Goal: Transaction & Acquisition: Book appointment/travel/reservation

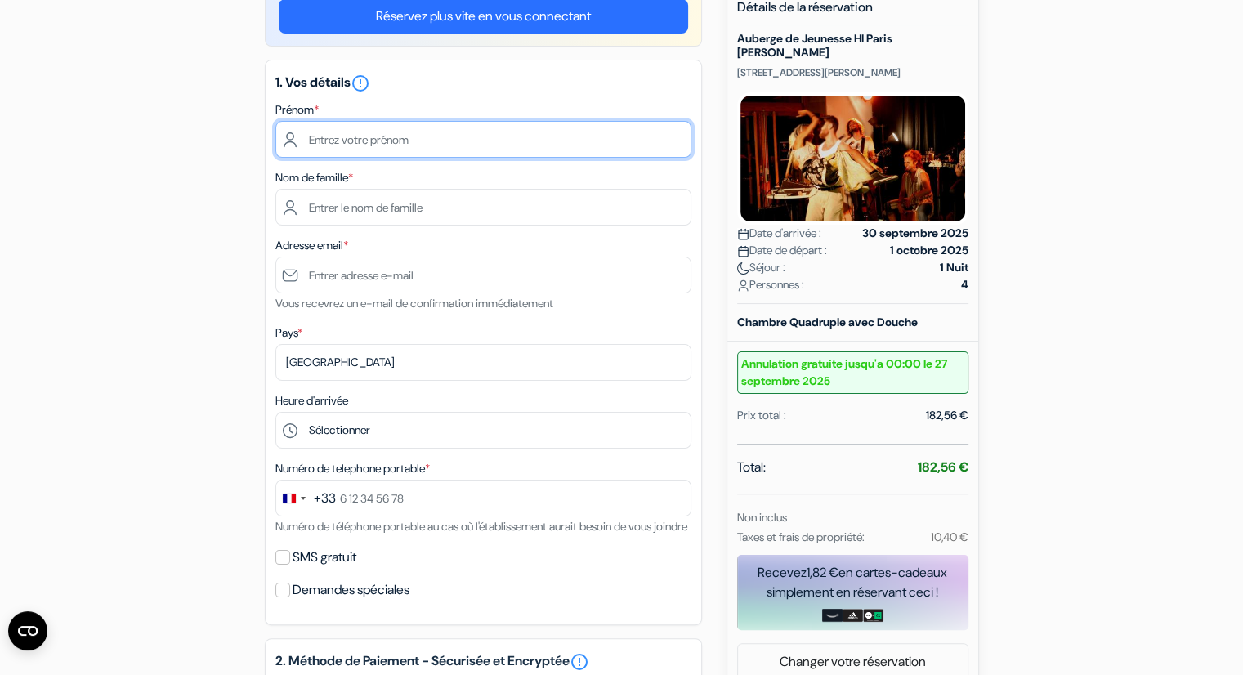
click at [461, 145] on input "text" at bounding box center [483, 139] width 416 height 37
click at [370, 87] on icon "error_outline" at bounding box center [361, 84] width 20 height 20
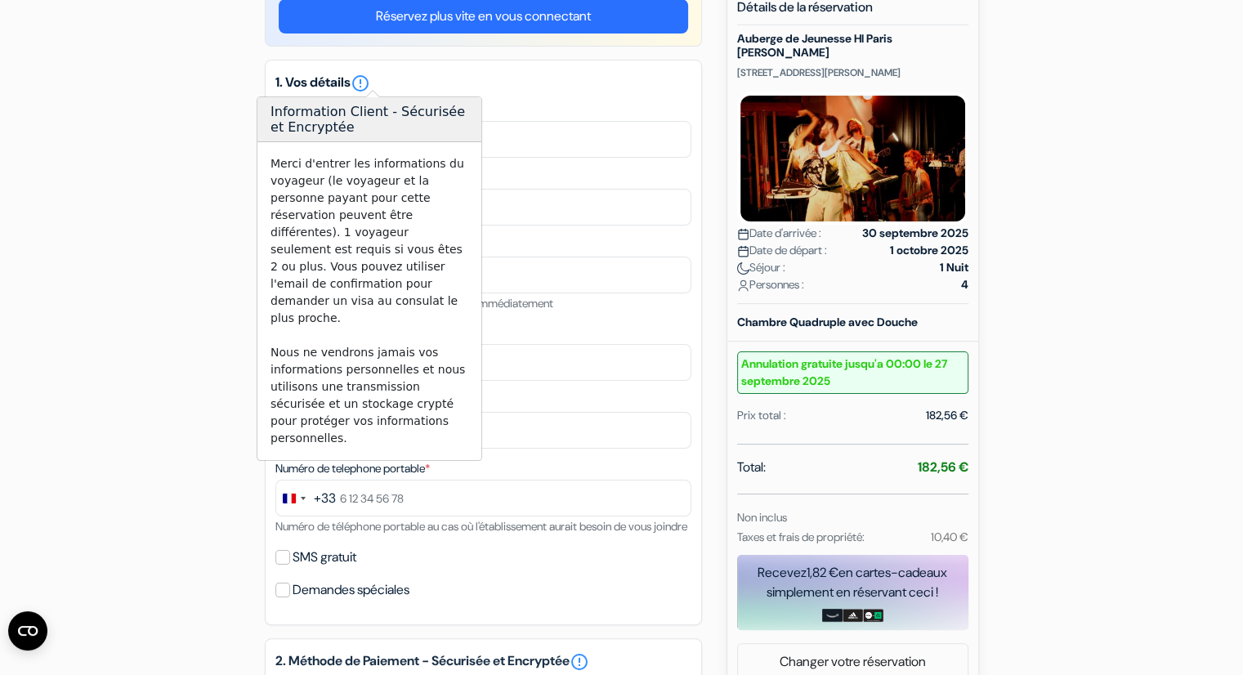
click at [184, 190] on div "add_box Auberge de Jeunesse HI Paris [PERSON_NAME] [STREET_ADDRESS][PERSON_NAME…" at bounding box center [622, 584] width 1079 height 1199
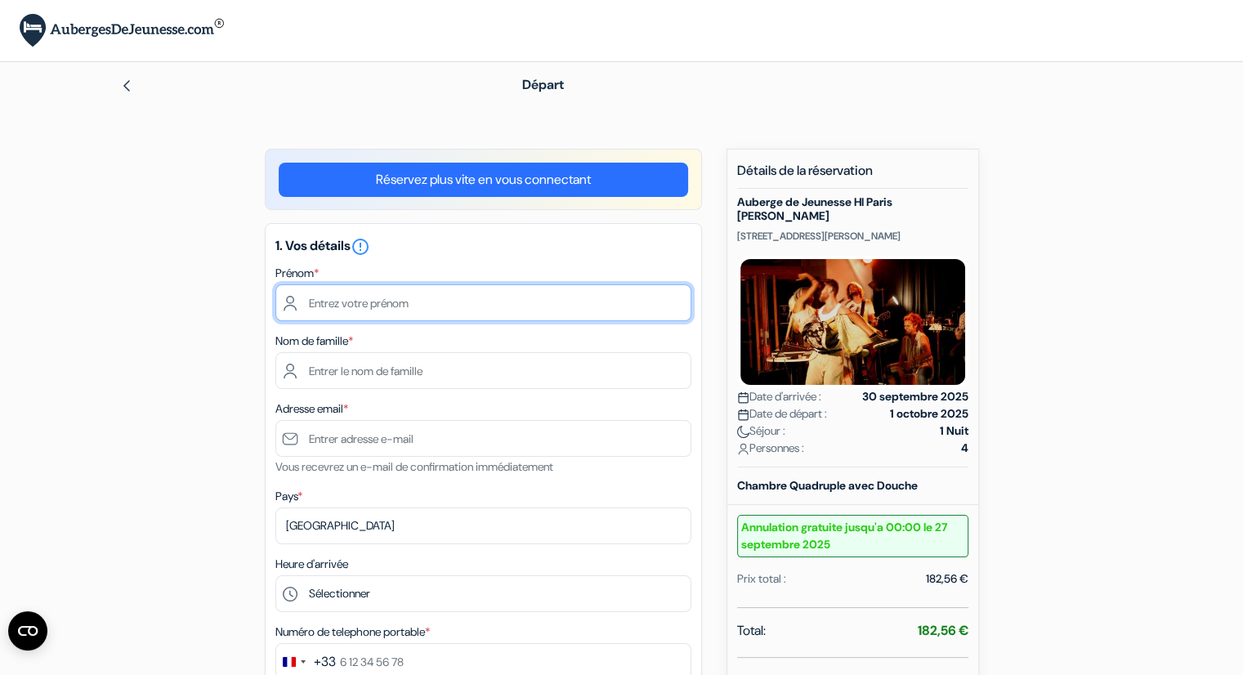
click at [352, 320] on input "text" at bounding box center [483, 302] width 416 height 37
type input "[PERSON_NAME]"
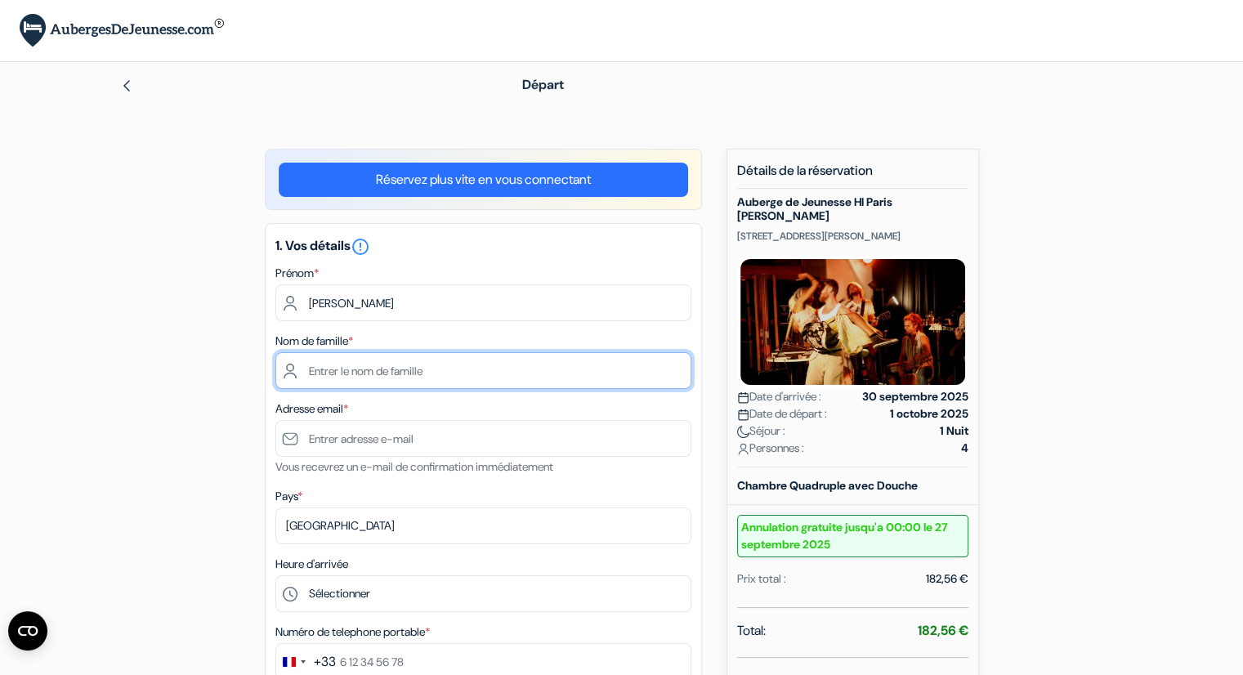
click at [343, 376] on input "text" at bounding box center [483, 370] width 416 height 37
type input "[PERSON_NAME]"
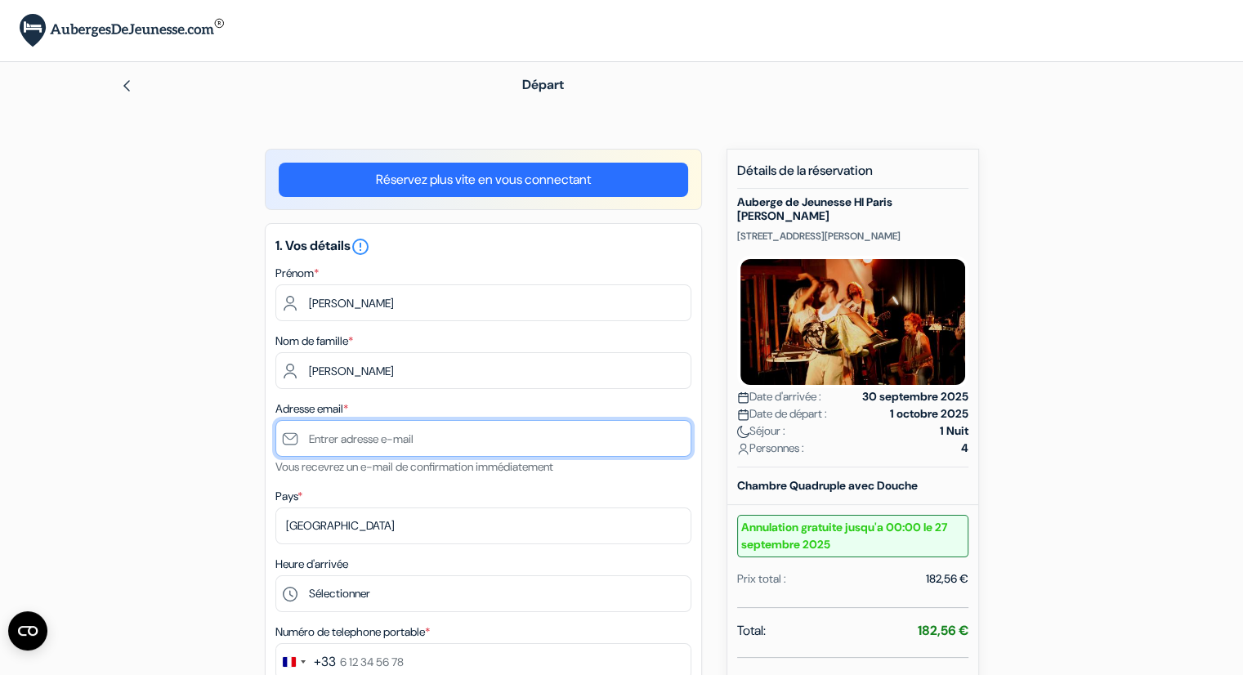
click at [357, 438] on input "text" at bounding box center [483, 438] width 416 height 37
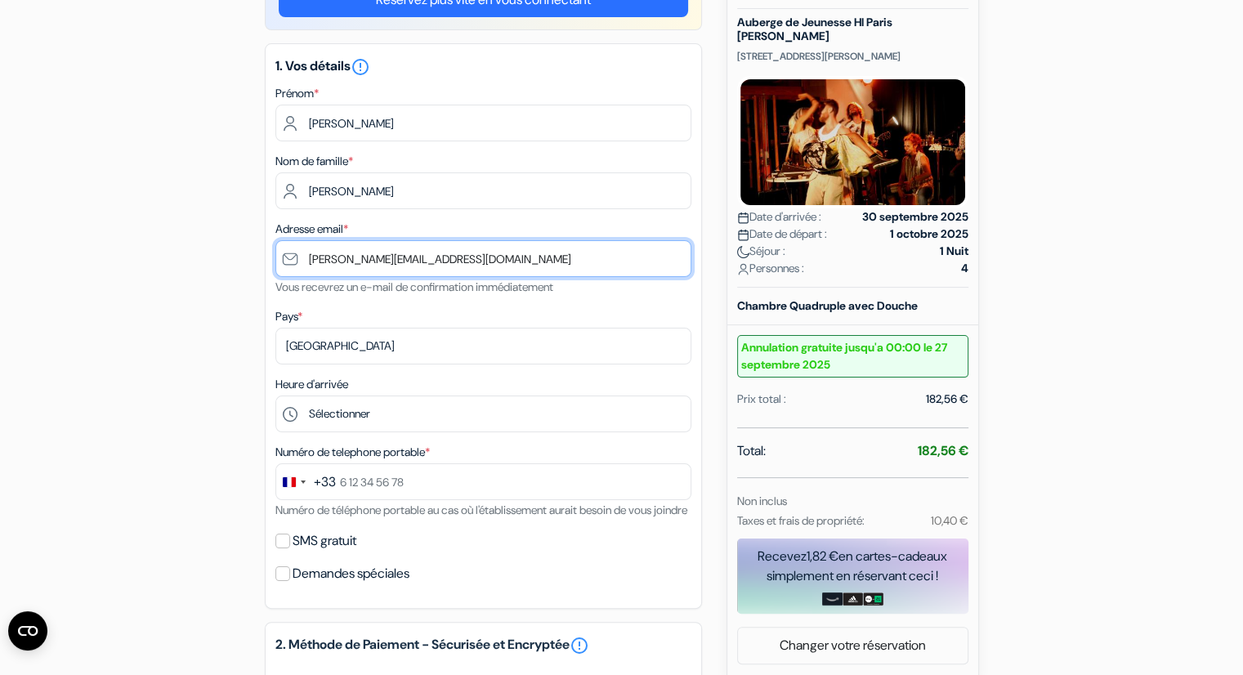
scroll to position [186, 0]
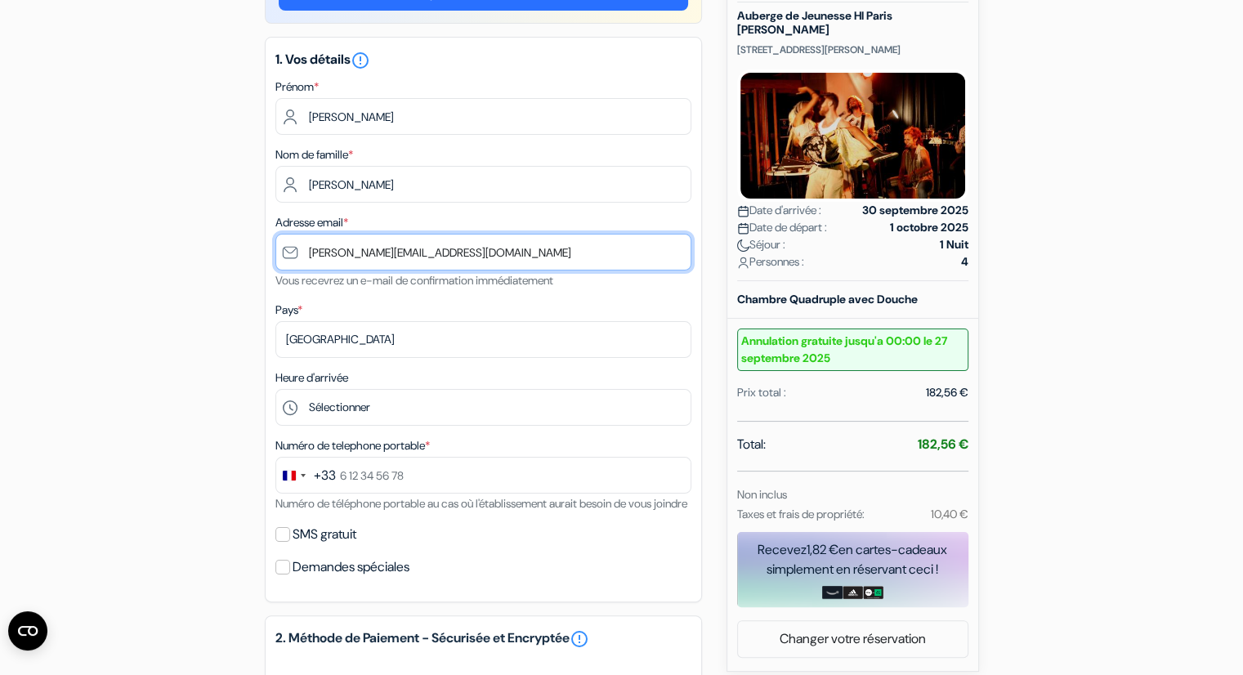
type input "[PERSON_NAME][EMAIL_ADDRESS][DOMAIN_NAME]"
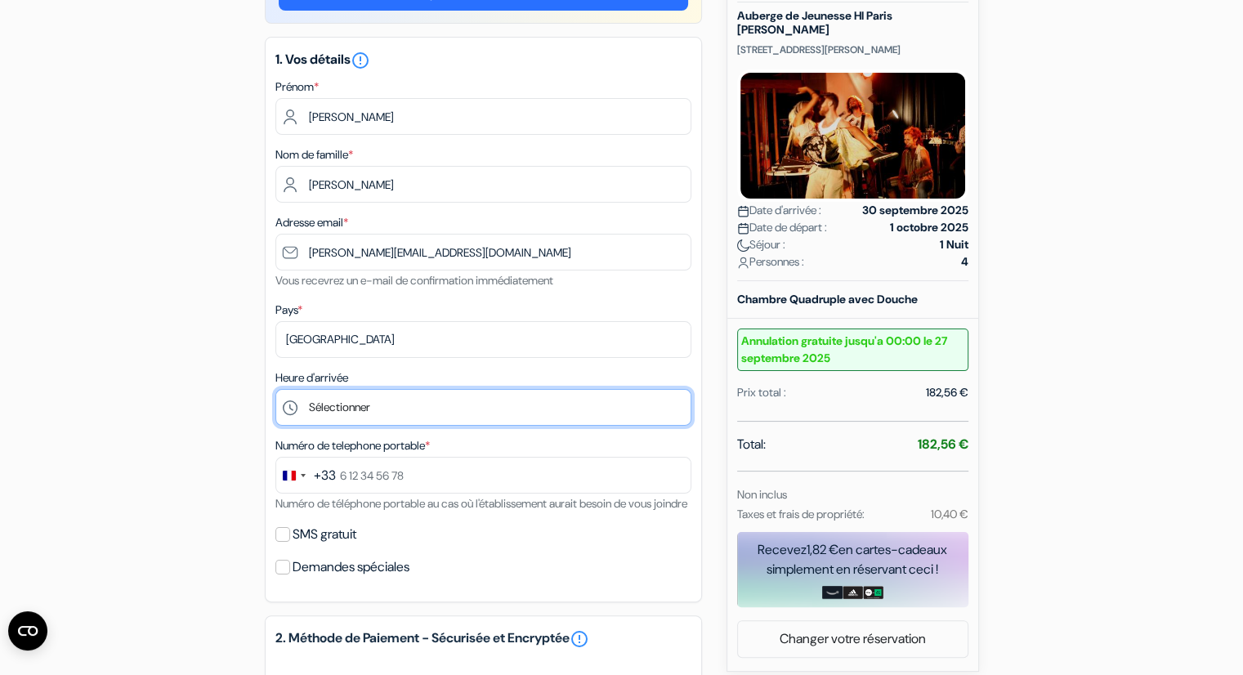
click at [376, 395] on select "Sélectionner 15:00 16:00 17:00 18:00 19:00 20:00 21:00 22:00 23:00 0:00" at bounding box center [483, 407] width 416 height 37
click at [275, 389] on select "Sélectionner 15:00 16:00 17:00 18:00 19:00 20:00 21:00 22:00 23:00 0:00" at bounding box center [483, 407] width 416 height 37
click at [343, 402] on select "Sélectionner 15:00 16:00 17:00 18:00 19:00 20:00 21:00 22:00 23:00 0:00" at bounding box center [483, 407] width 416 height 37
select select "15"
click at [275, 389] on select "Sélectionner 15:00 16:00 17:00 18:00 19:00 20:00 21:00 22:00 23:00 0:00" at bounding box center [483, 407] width 416 height 37
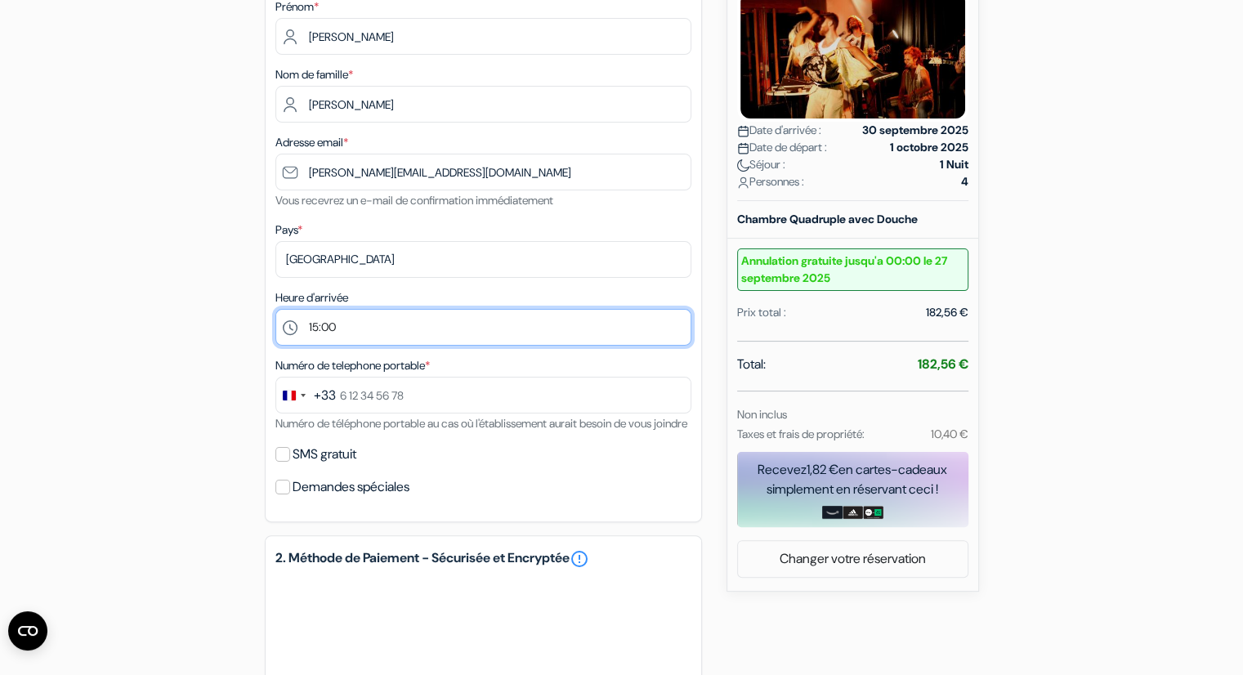
scroll to position [299, 0]
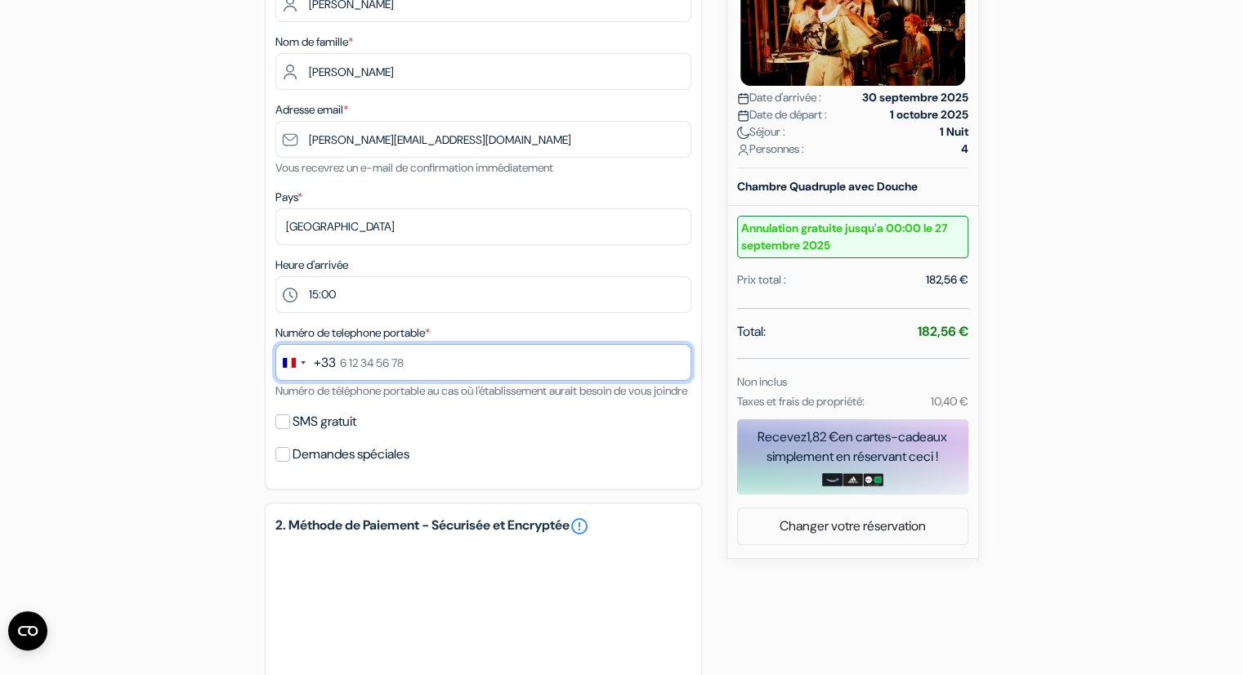
click at [363, 365] on input "text" at bounding box center [483, 362] width 416 height 37
click at [214, 380] on div "add_box Auberge de Jeunesse HI Paris [PERSON_NAME] [STREET_ADDRESS][PERSON_NAME…" at bounding box center [622, 418] width 1079 height 1137
click at [283, 429] on input "SMS gratuit" at bounding box center [282, 421] width 15 height 15
checkbox input "true"
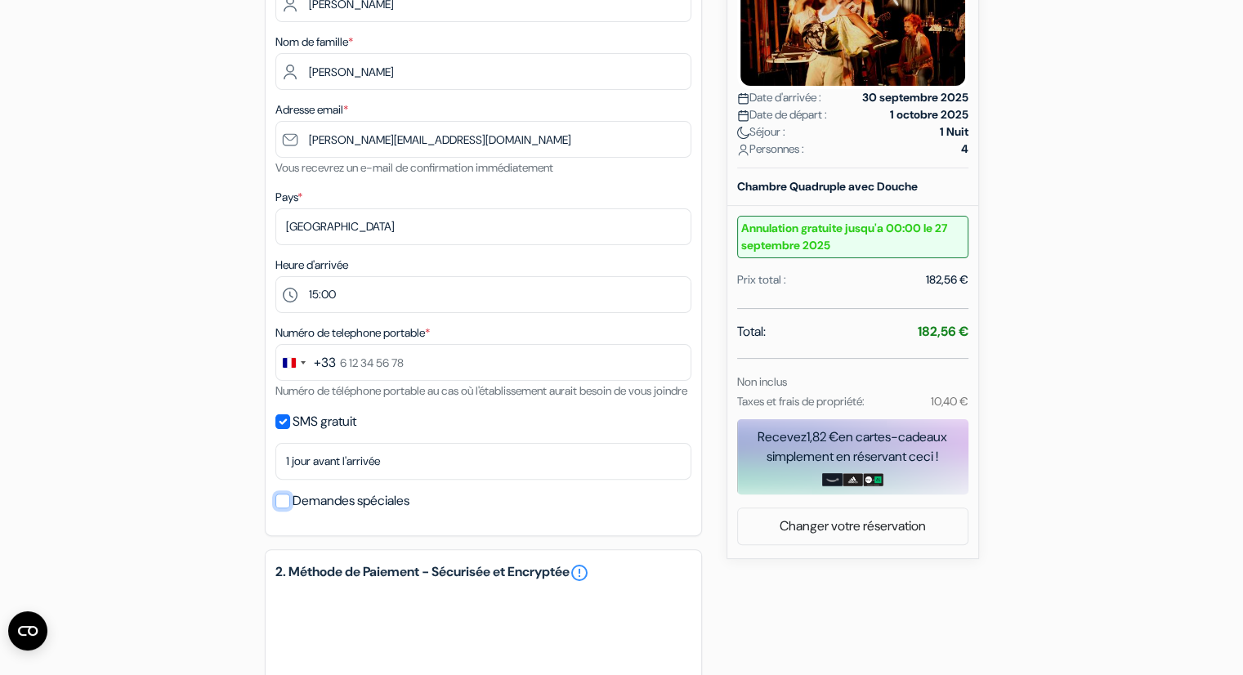
click at [283, 508] on input "Demandes spéciales" at bounding box center [282, 501] width 15 height 15
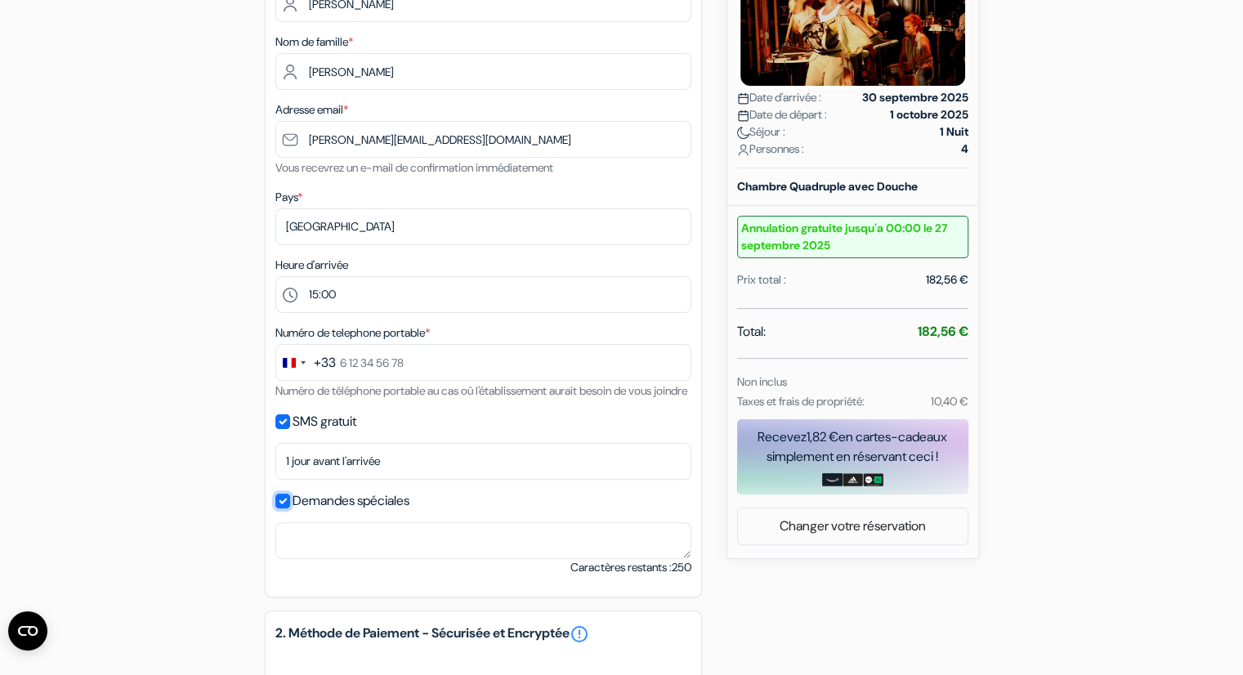
click at [283, 508] on input "Demandes spéciales" at bounding box center [282, 501] width 15 height 15
checkbox input "false"
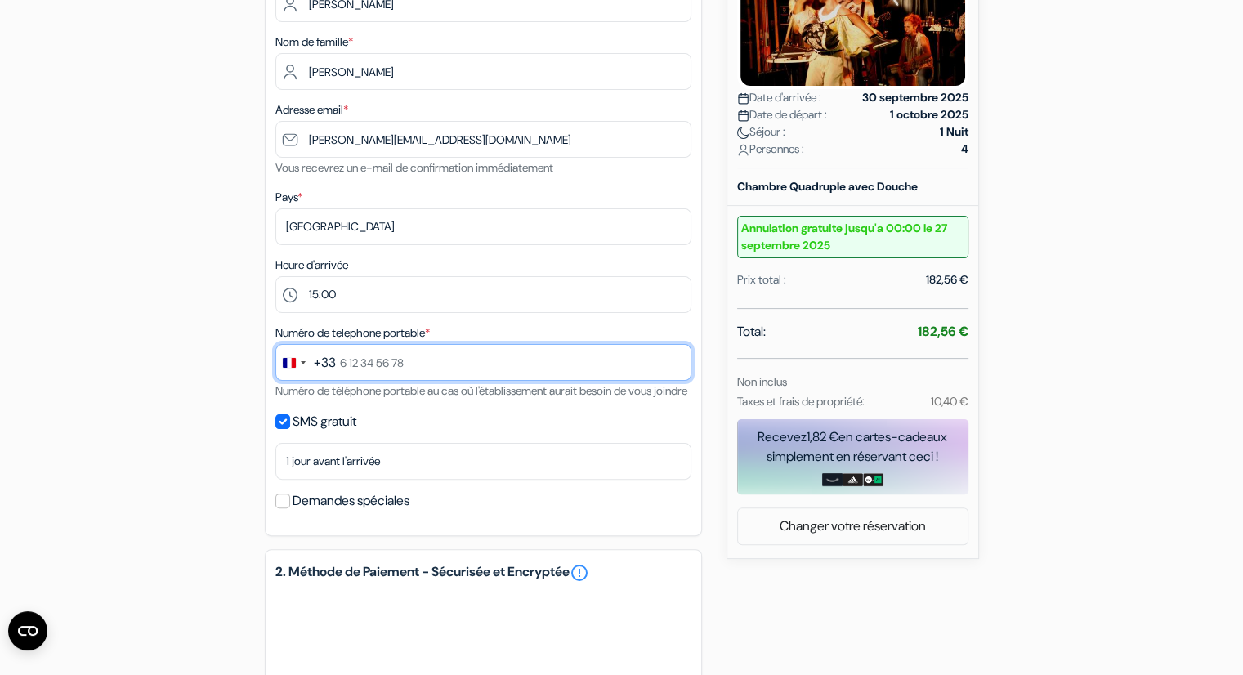
click at [346, 364] on input "text" at bounding box center [483, 362] width 416 height 37
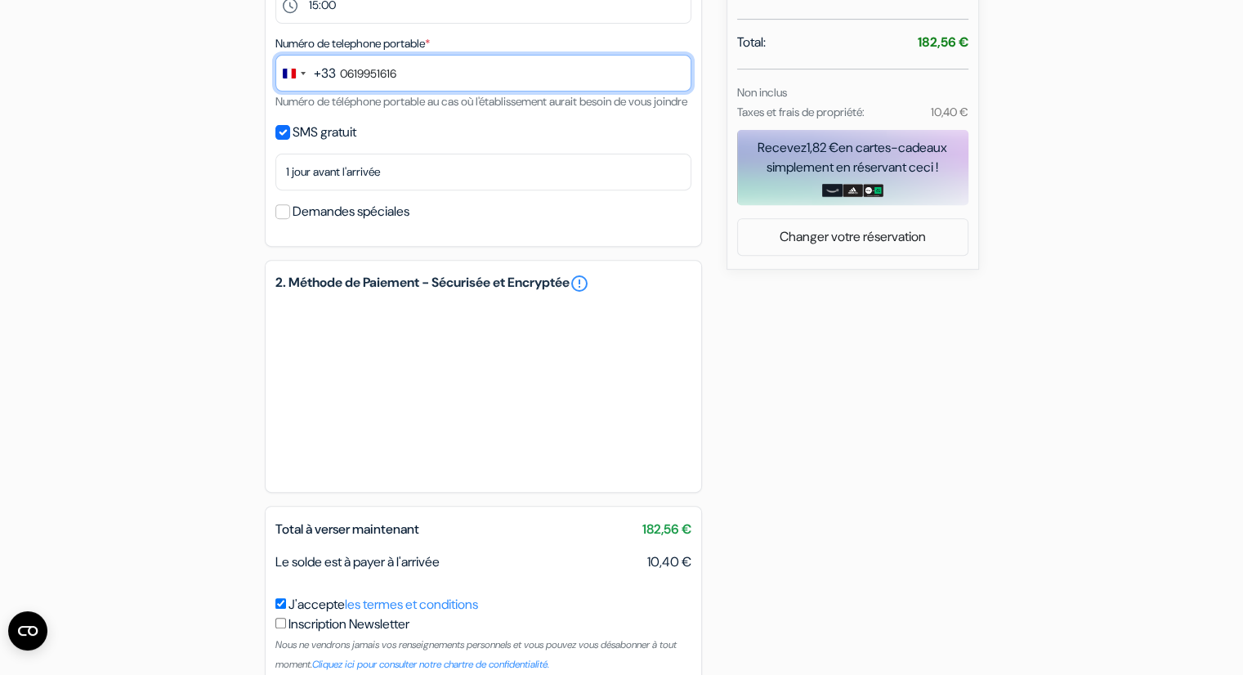
scroll to position [590, 0]
type input "0619951616"
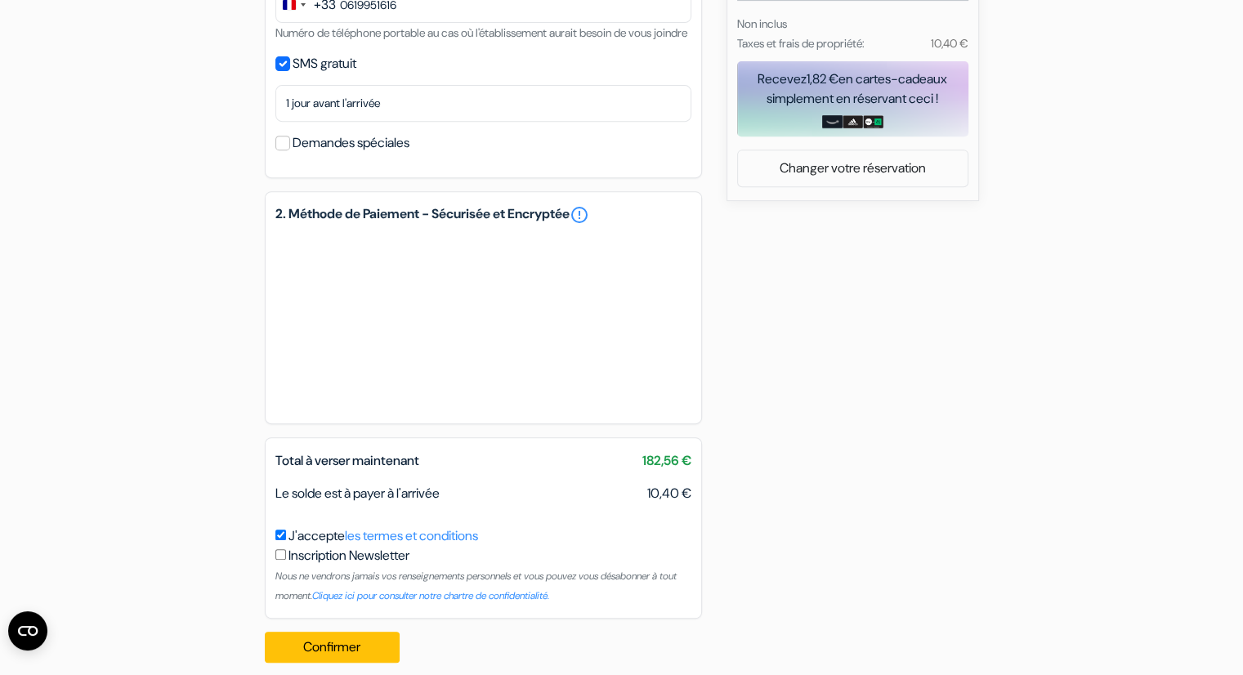
scroll to position [695, 0]
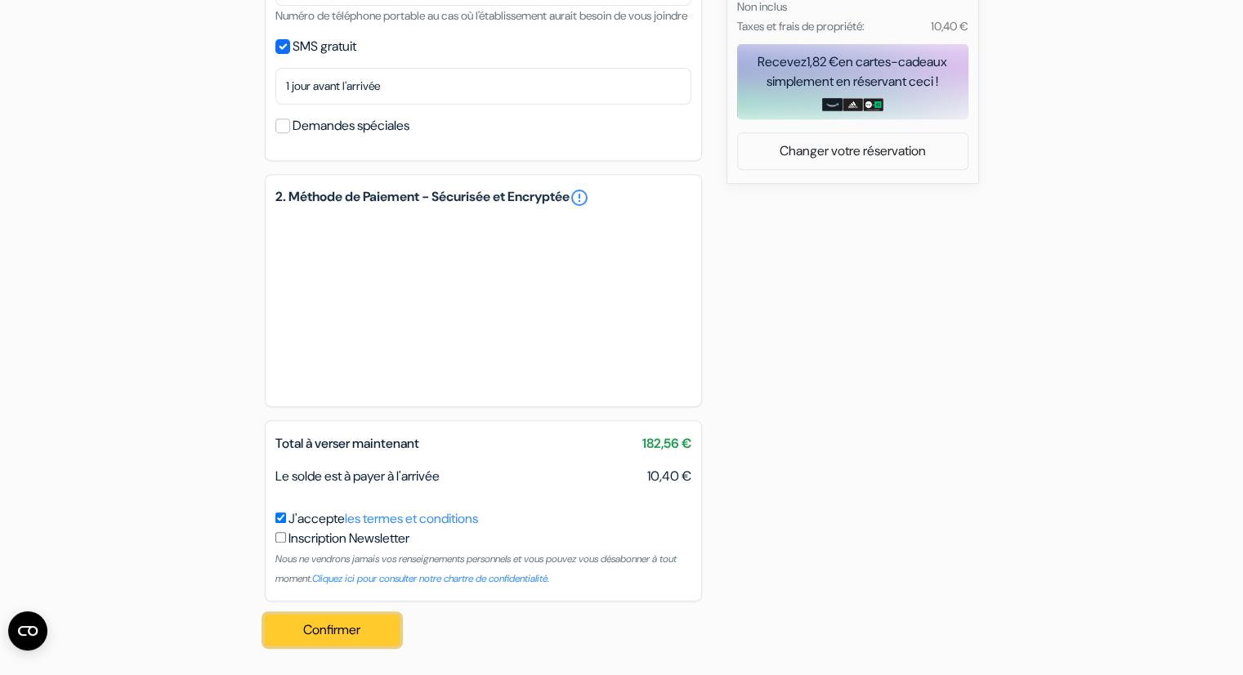
click at [346, 635] on button "Confirmer Loading..." at bounding box center [333, 629] width 136 height 31
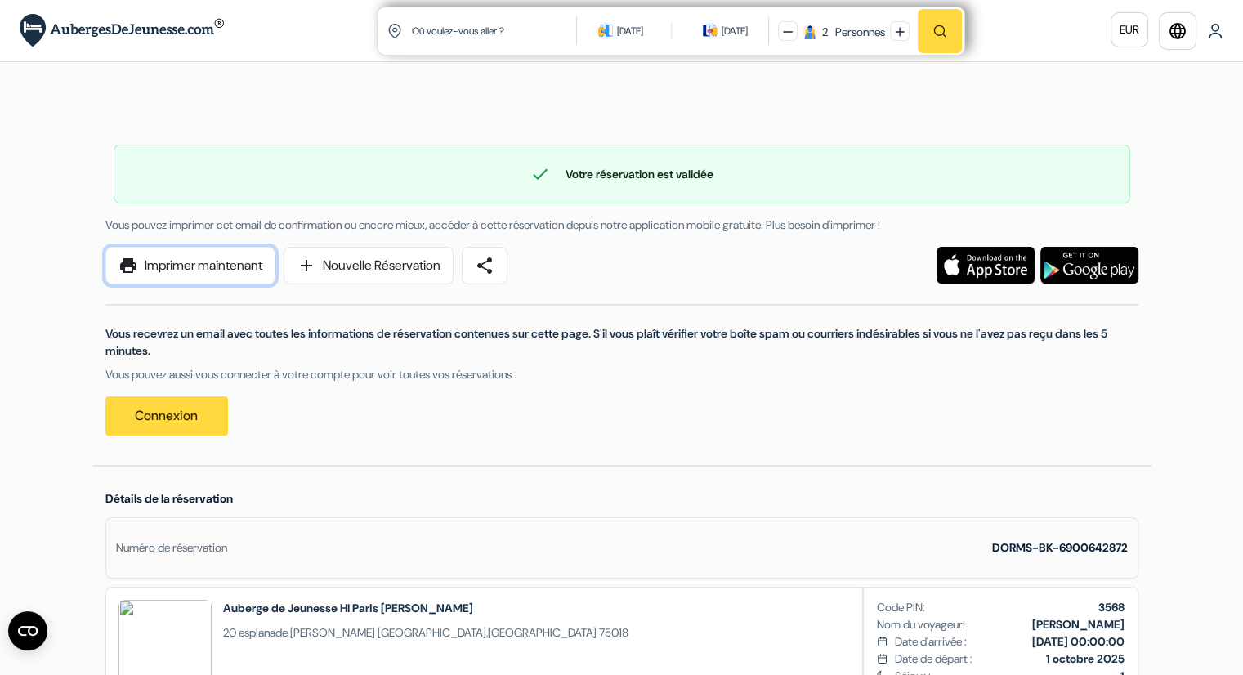
click at [181, 259] on link "print Imprimer maintenant" at bounding box center [190, 266] width 170 height 38
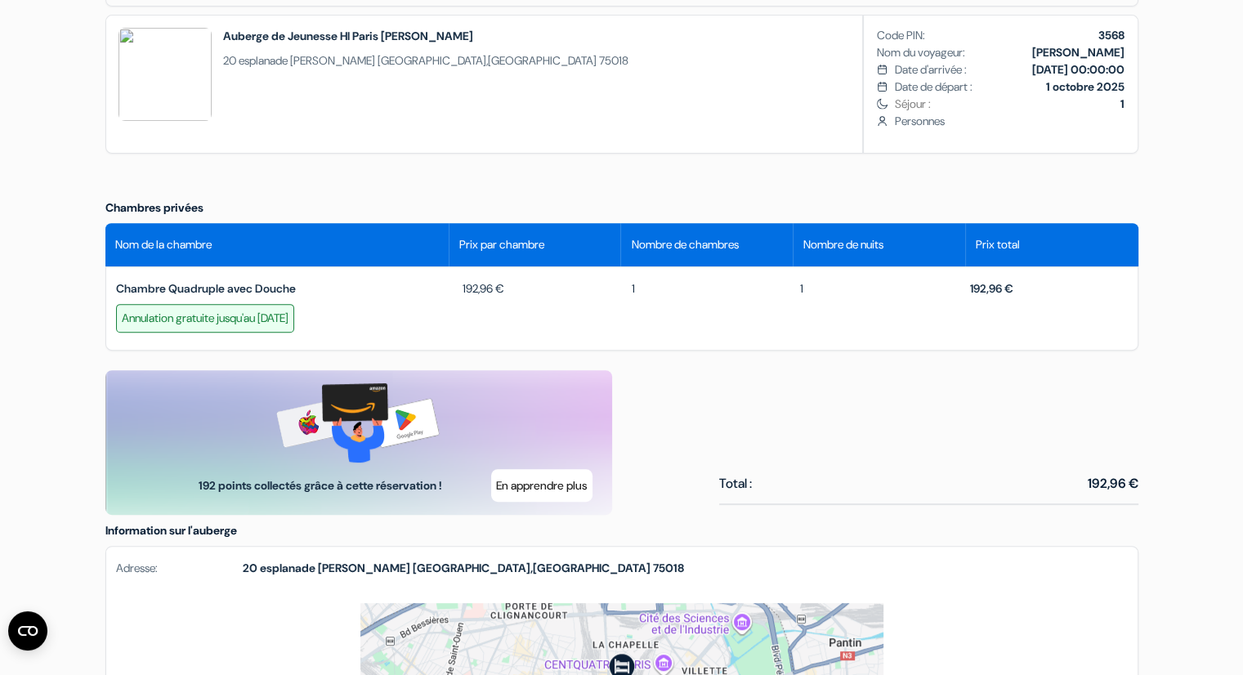
scroll to position [245, 0]
